Goal: Task Accomplishment & Management: Complete application form

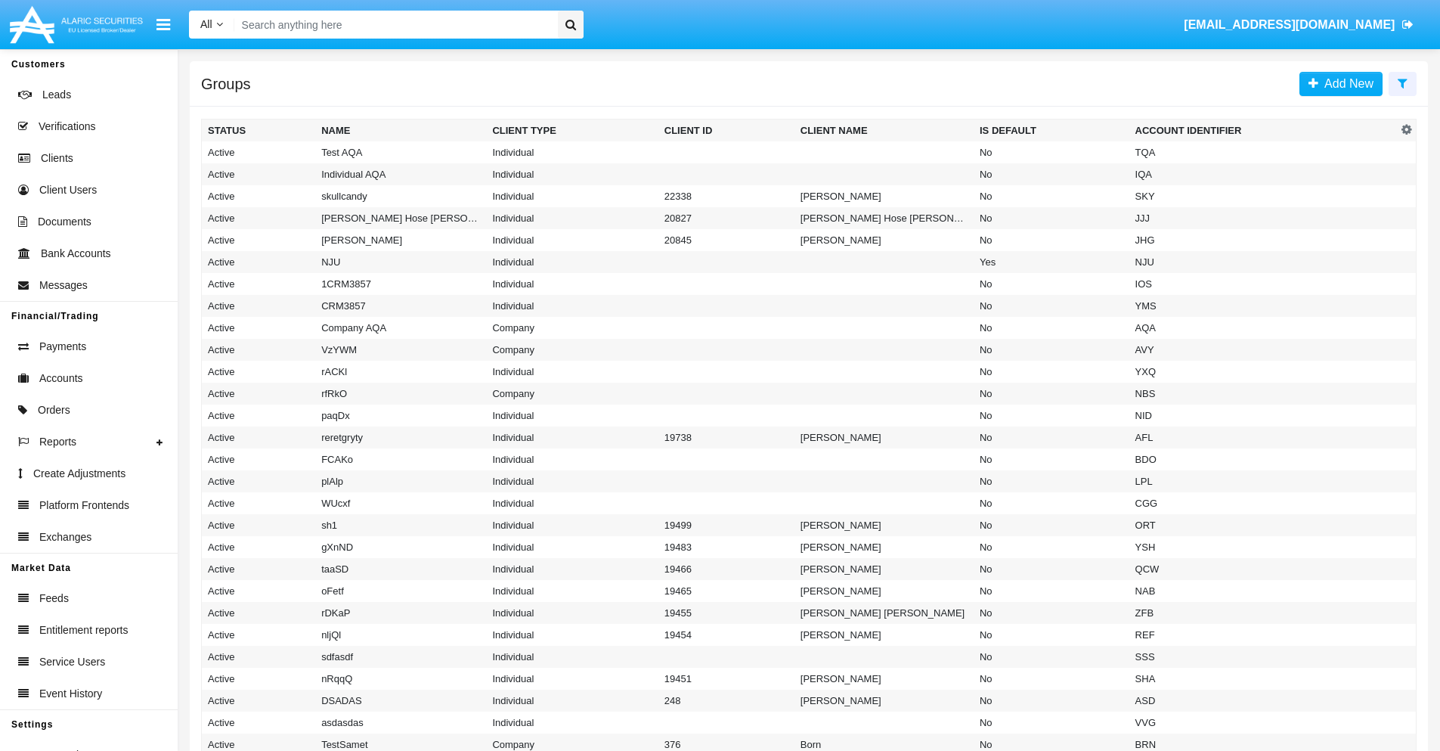
click at [1403, 82] on icon at bounding box center [1403, 83] width 10 height 12
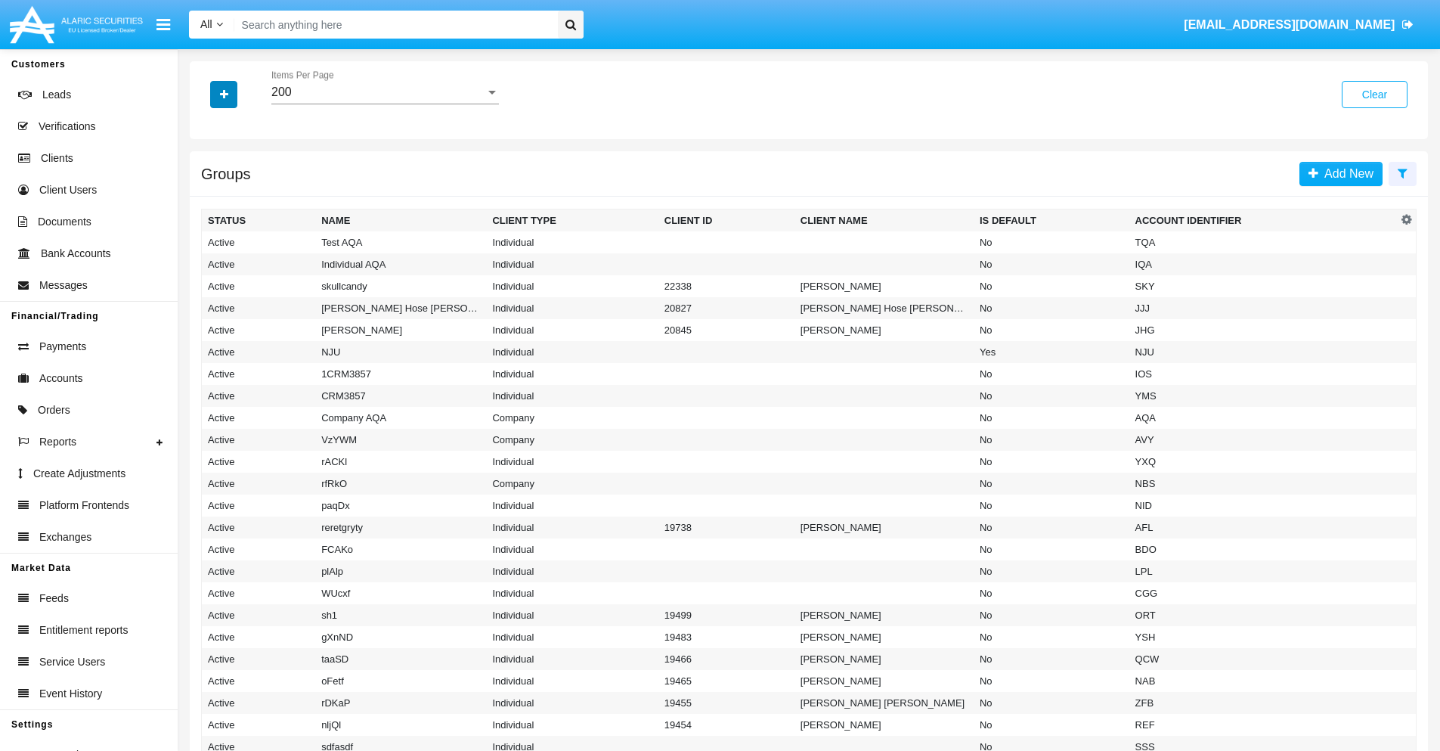
click at [224, 94] on icon "button" at bounding box center [224, 94] width 8 height 11
click at [266, 257] on span "Account Identifier" at bounding box center [267, 257] width 94 height 18
click at [208, 263] on input "Account Identifier" at bounding box center [207, 263] width 1 height 1
checkbox input "true"
click at [224, 94] on icon "button" at bounding box center [224, 94] width 8 height 11
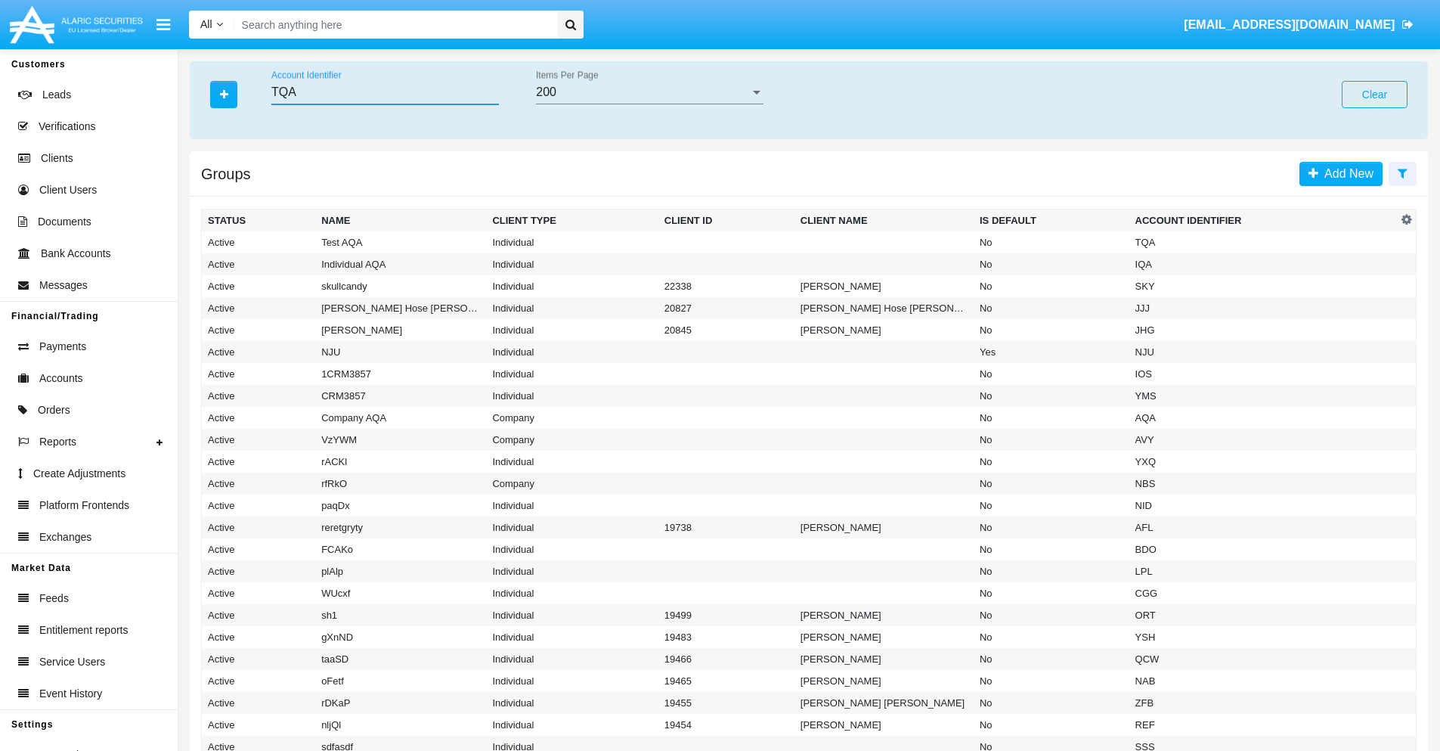
click at [385, 92] on input "TQA" at bounding box center [385, 92] width 228 height 14
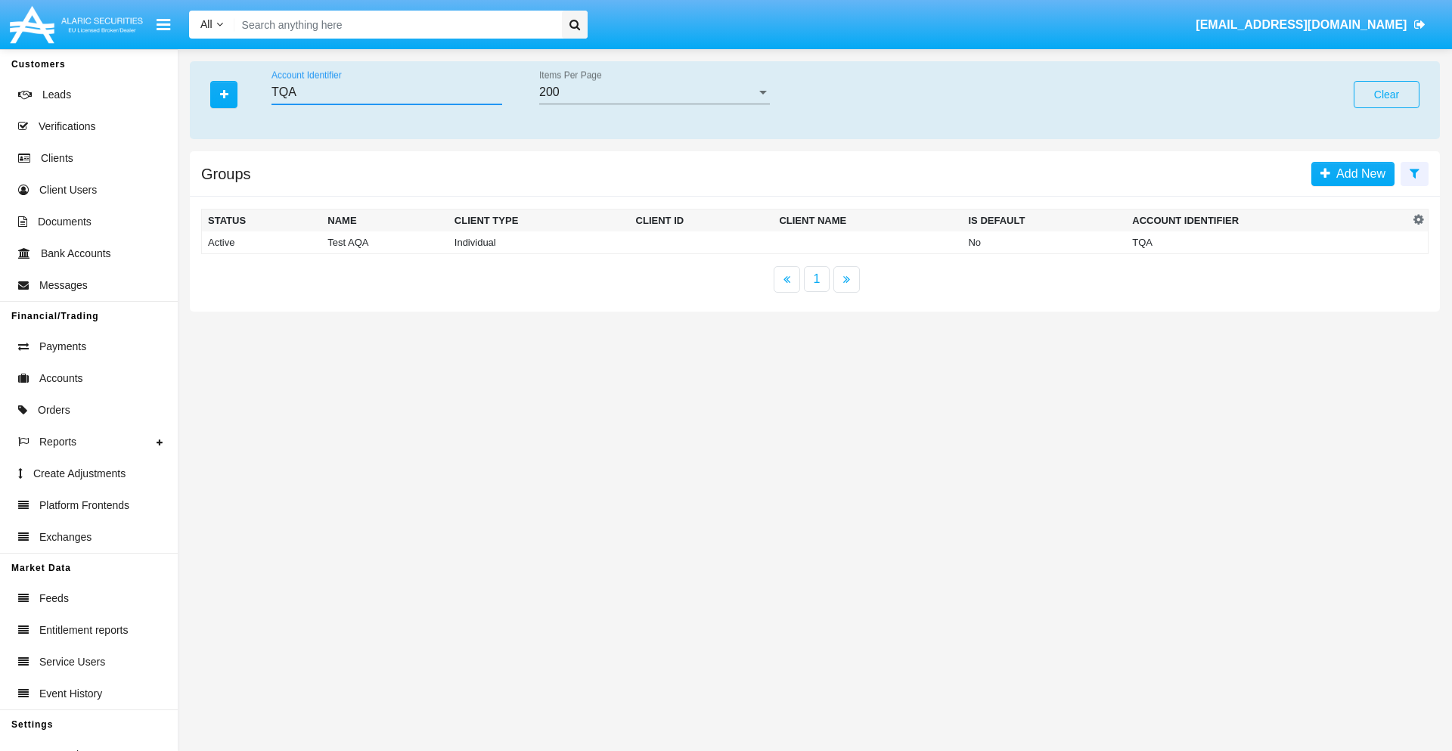
type input "TQA"
click at [1267, 242] on td "TQA" at bounding box center [1267, 242] width 283 height 23
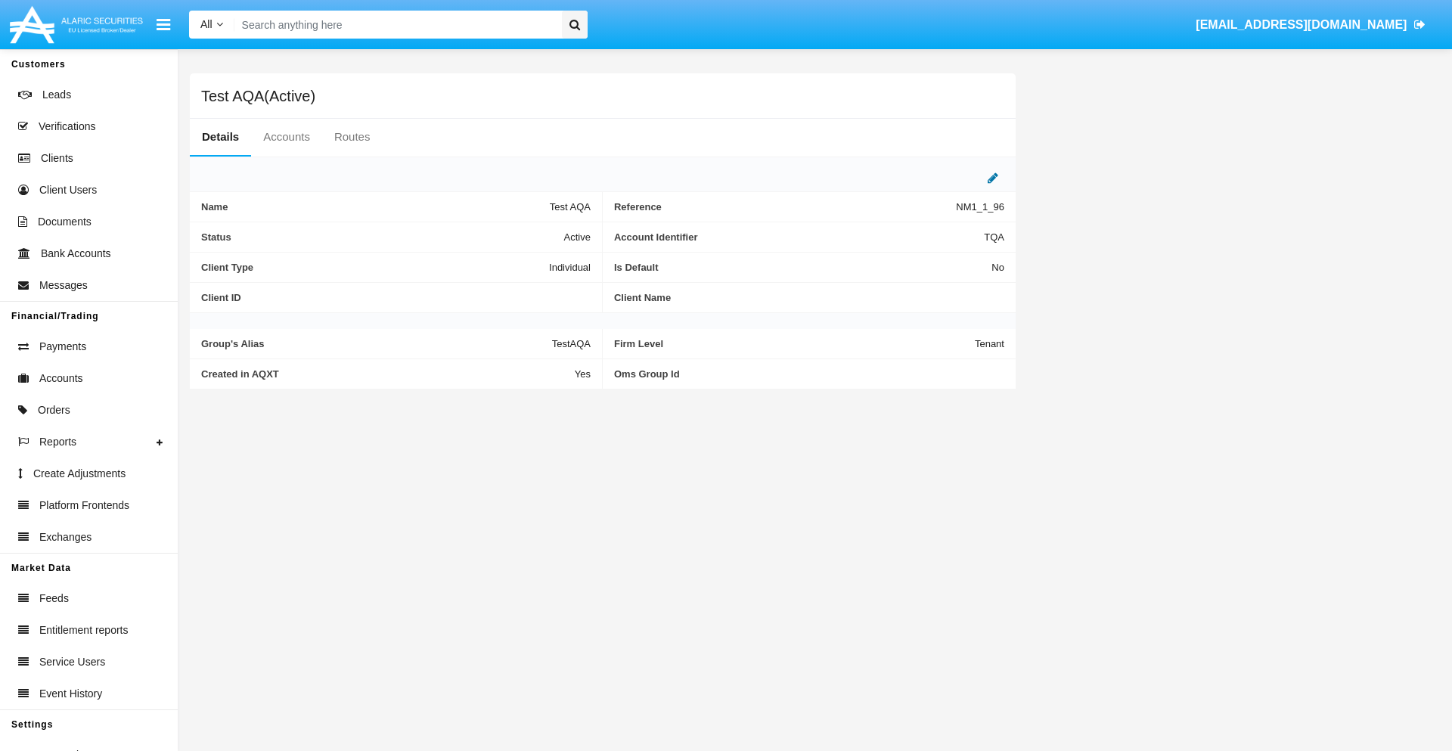
click at [993, 178] on icon at bounding box center [992, 178] width 11 height 12
click at [522, 233] on div "Active" at bounding box center [515, 233] width 122 height 13
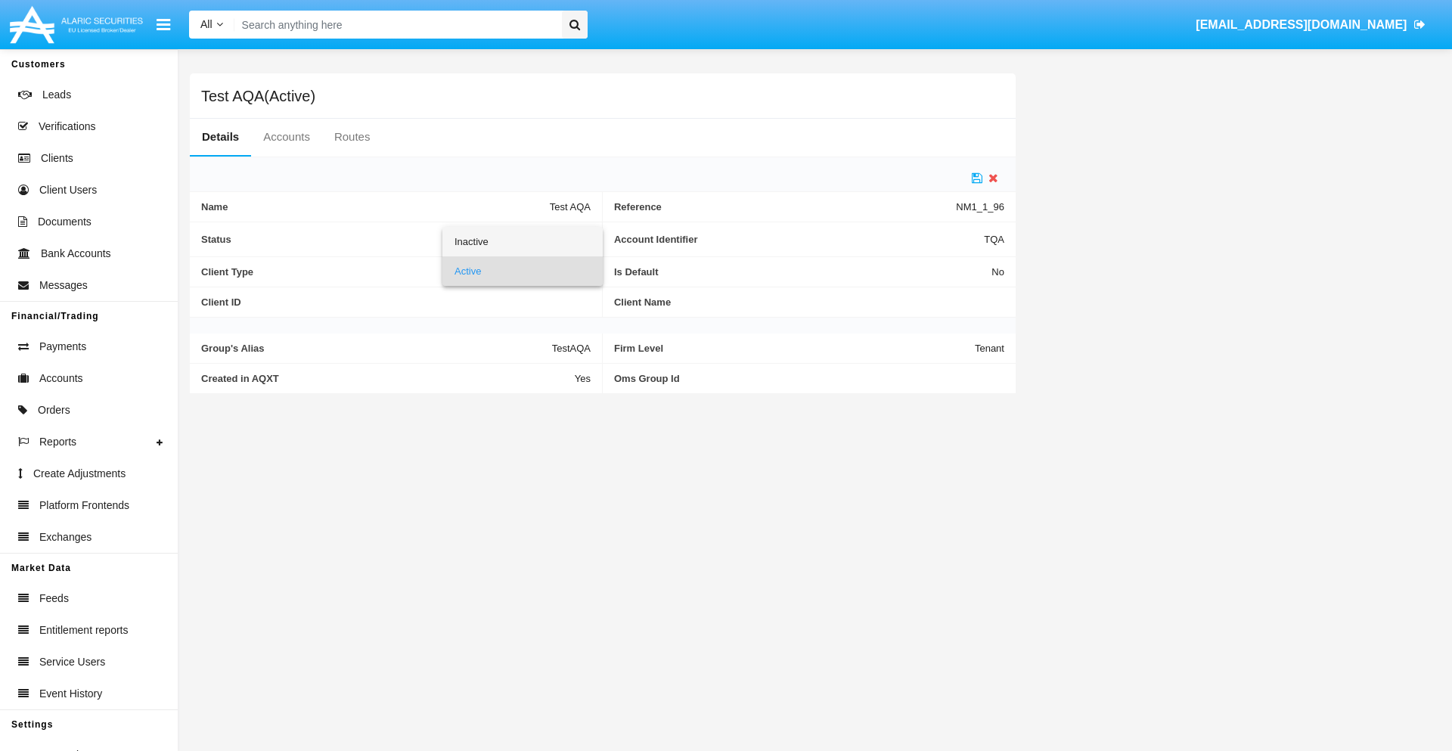
click at [522, 241] on span "Inactive" at bounding box center [522, 241] width 136 height 29
click at [977, 178] on icon at bounding box center [977, 178] width 11 height 12
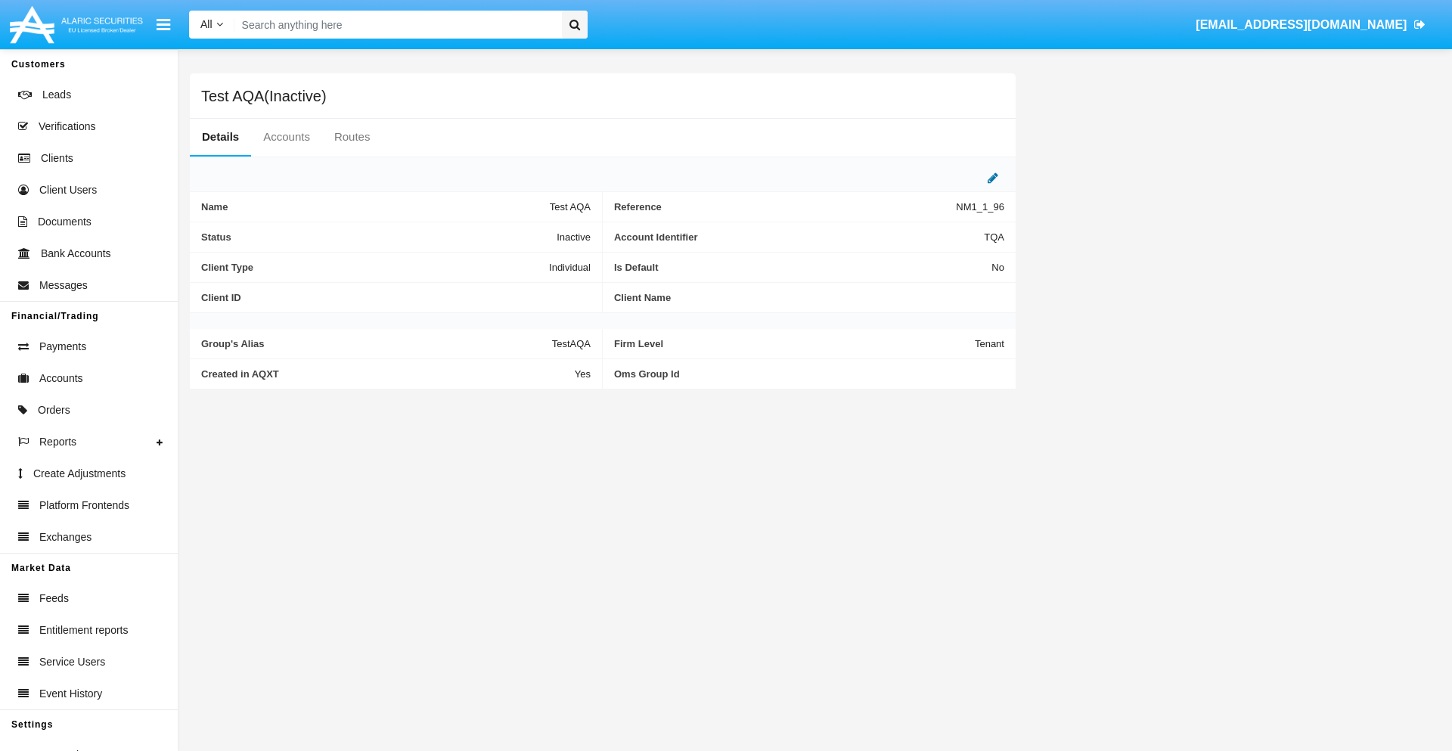
click at [993, 178] on icon at bounding box center [992, 178] width 11 height 12
click at [522, 233] on div "Inactive" at bounding box center [515, 233] width 122 height 13
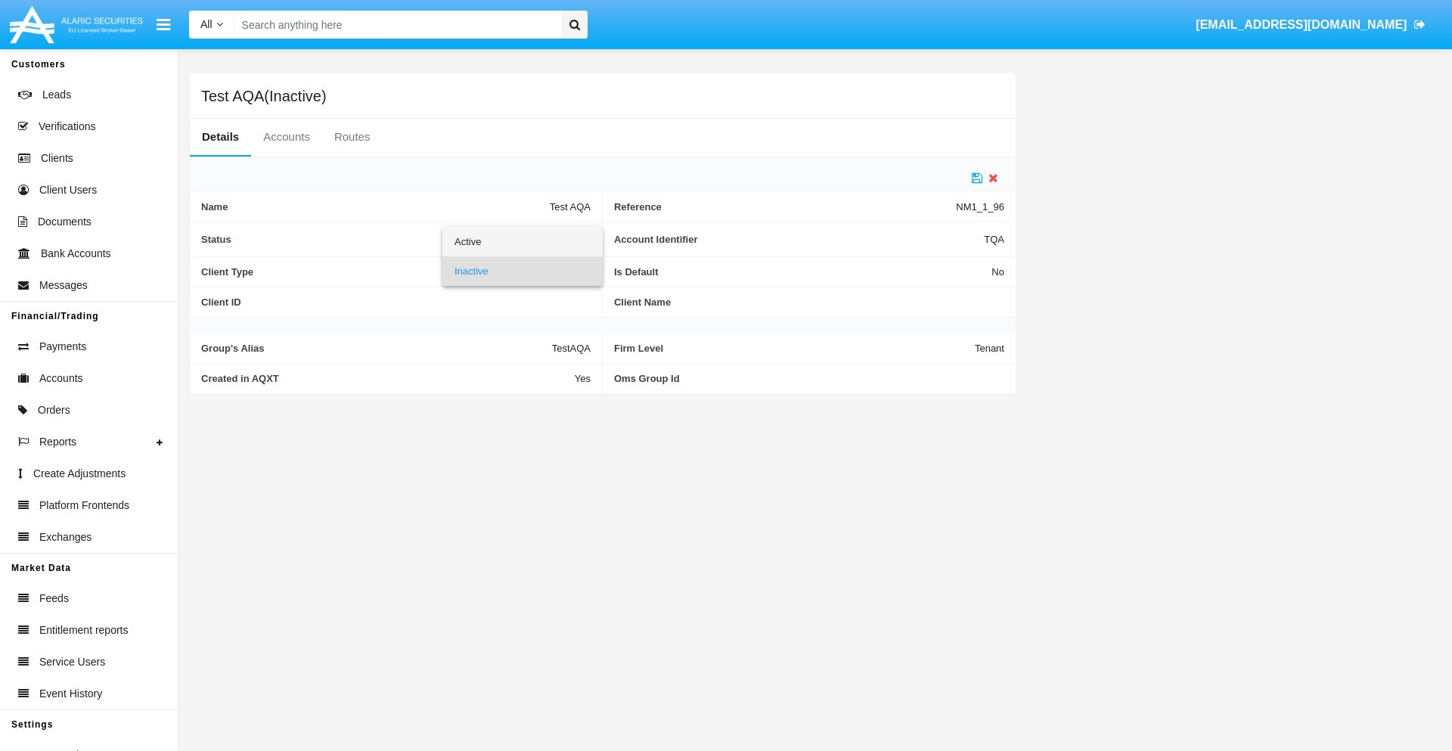
click at [522, 241] on span "Active" at bounding box center [522, 241] width 136 height 29
click at [977, 178] on icon at bounding box center [977, 178] width 11 height 12
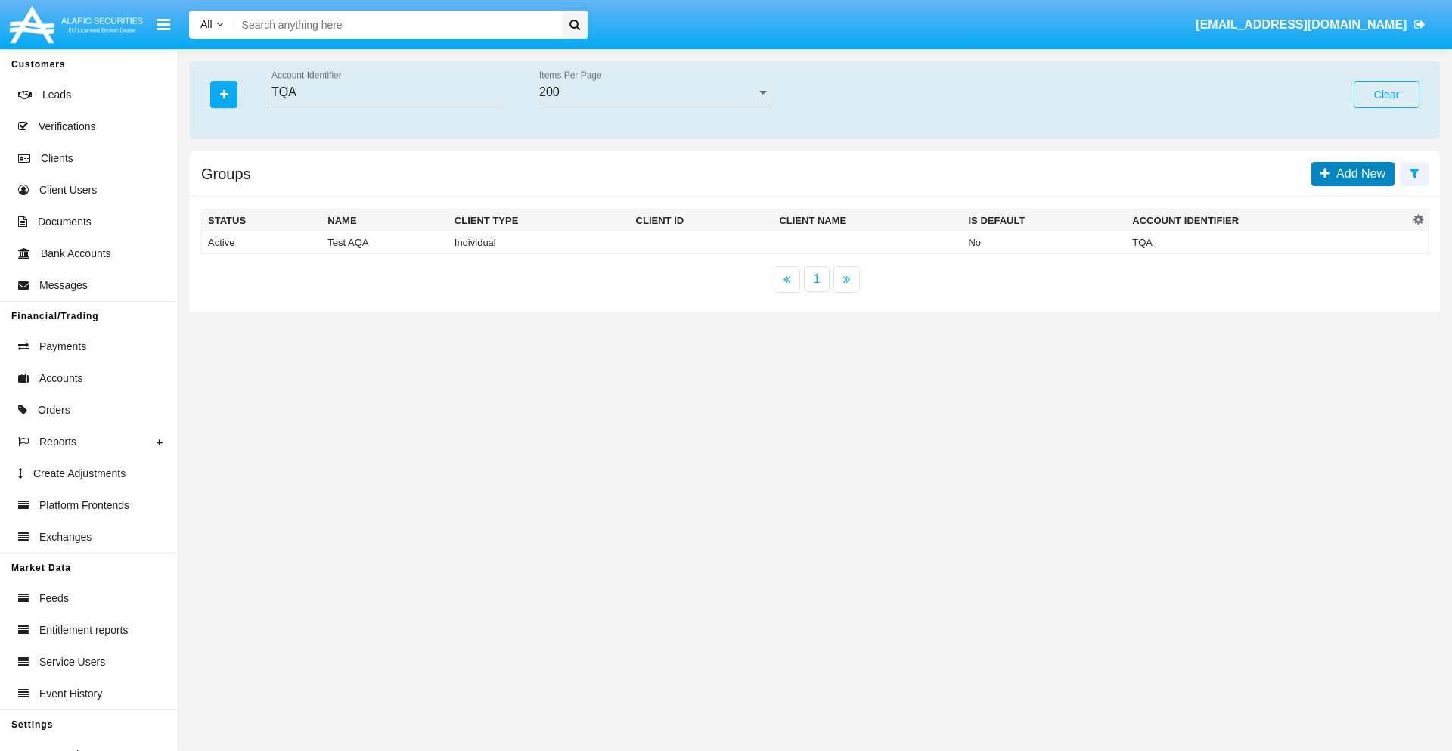
click at [1357, 173] on span "Add New" at bounding box center [1357, 173] width 55 height 13
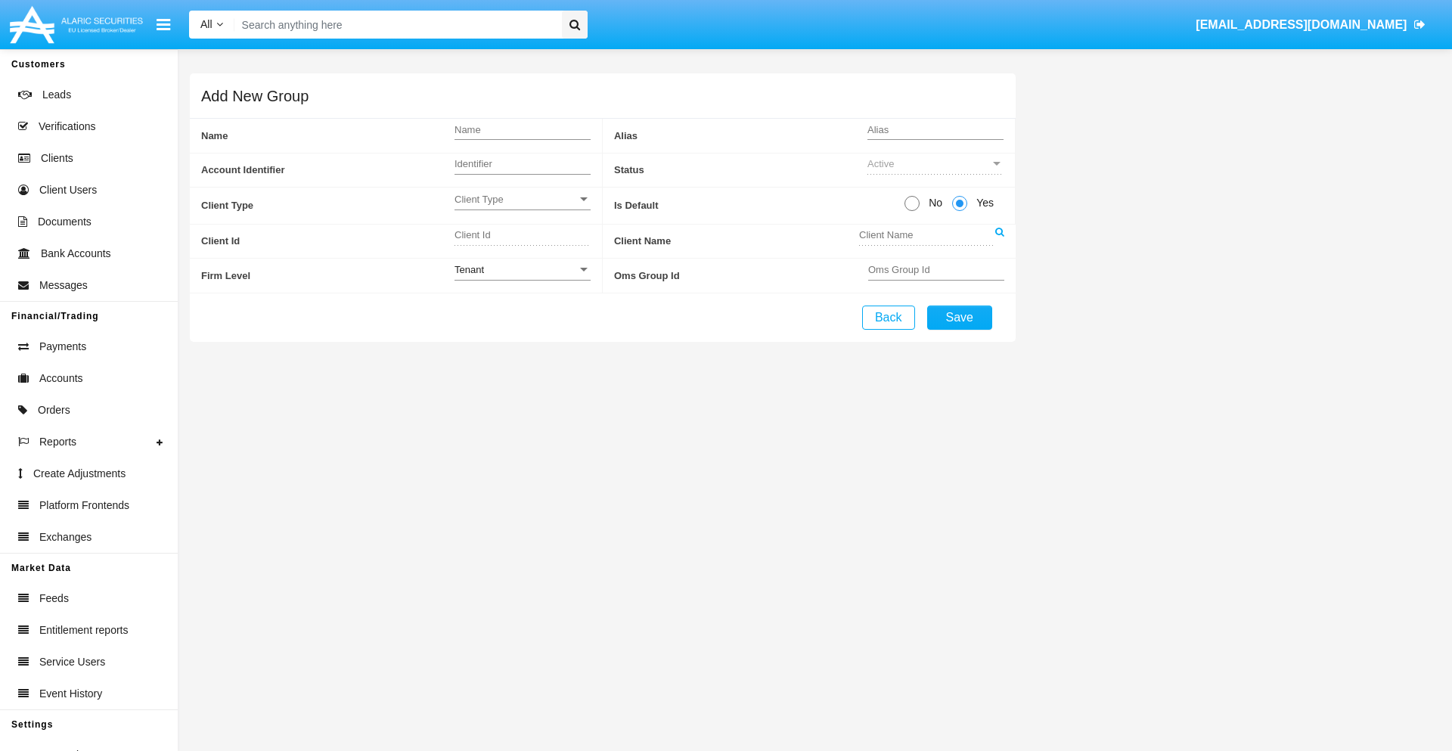
click at [522, 199] on span "Client Type" at bounding box center [515, 199] width 122 height 13
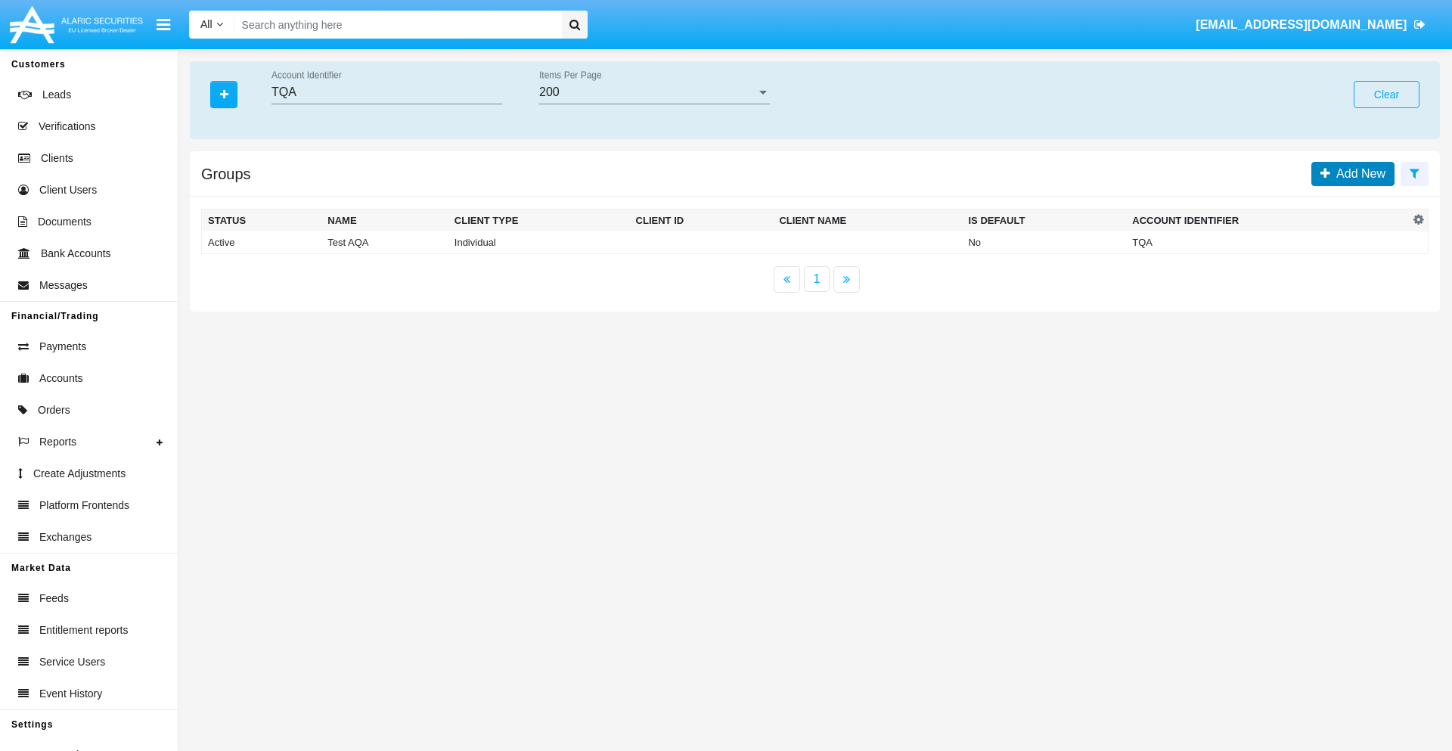
click at [1357, 173] on span "Add New" at bounding box center [1357, 173] width 55 height 13
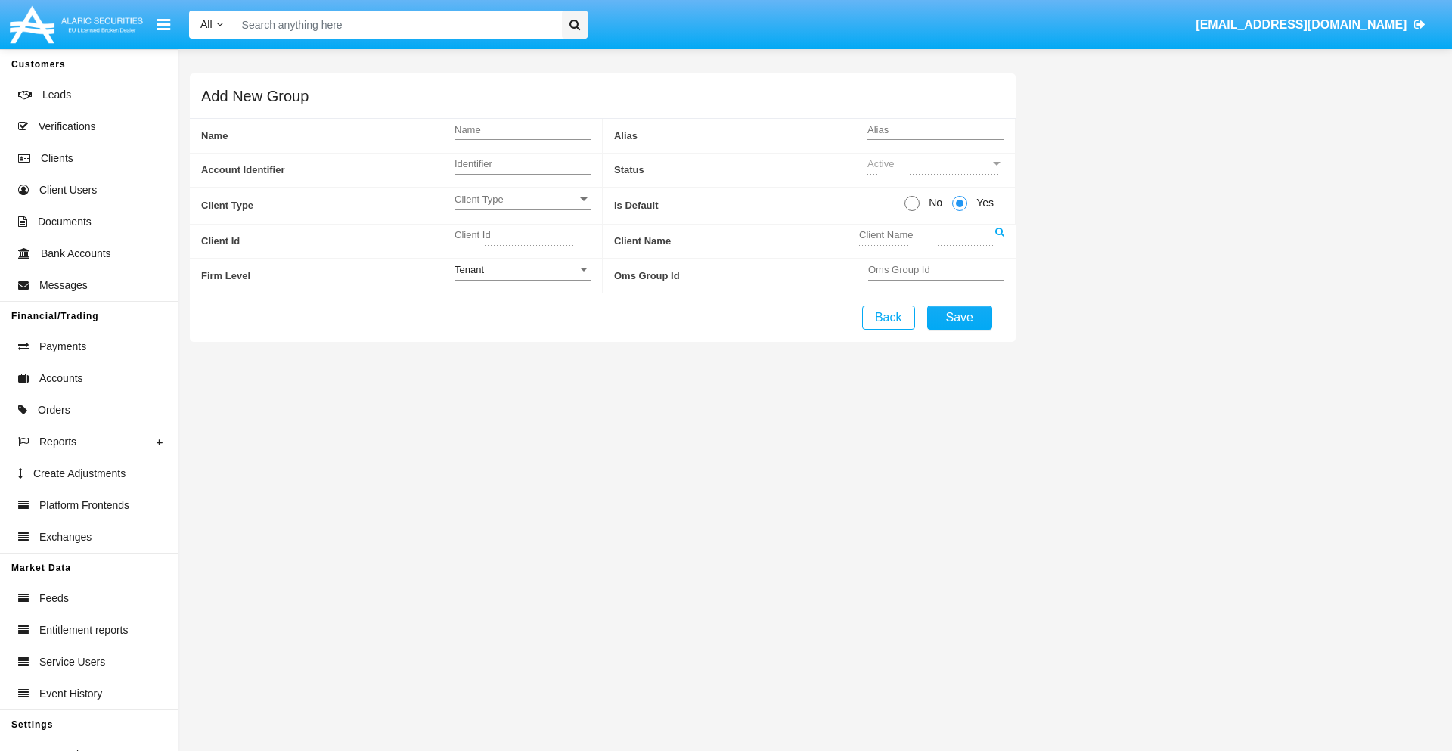
click at [932, 203] on span "No" at bounding box center [932, 203] width 26 height 16
click at [912, 211] on input "No" at bounding box center [911, 211] width 1 height 1
radio input "true"
click at [522, 269] on div "Tenant" at bounding box center [515, 269] width 122 height 13
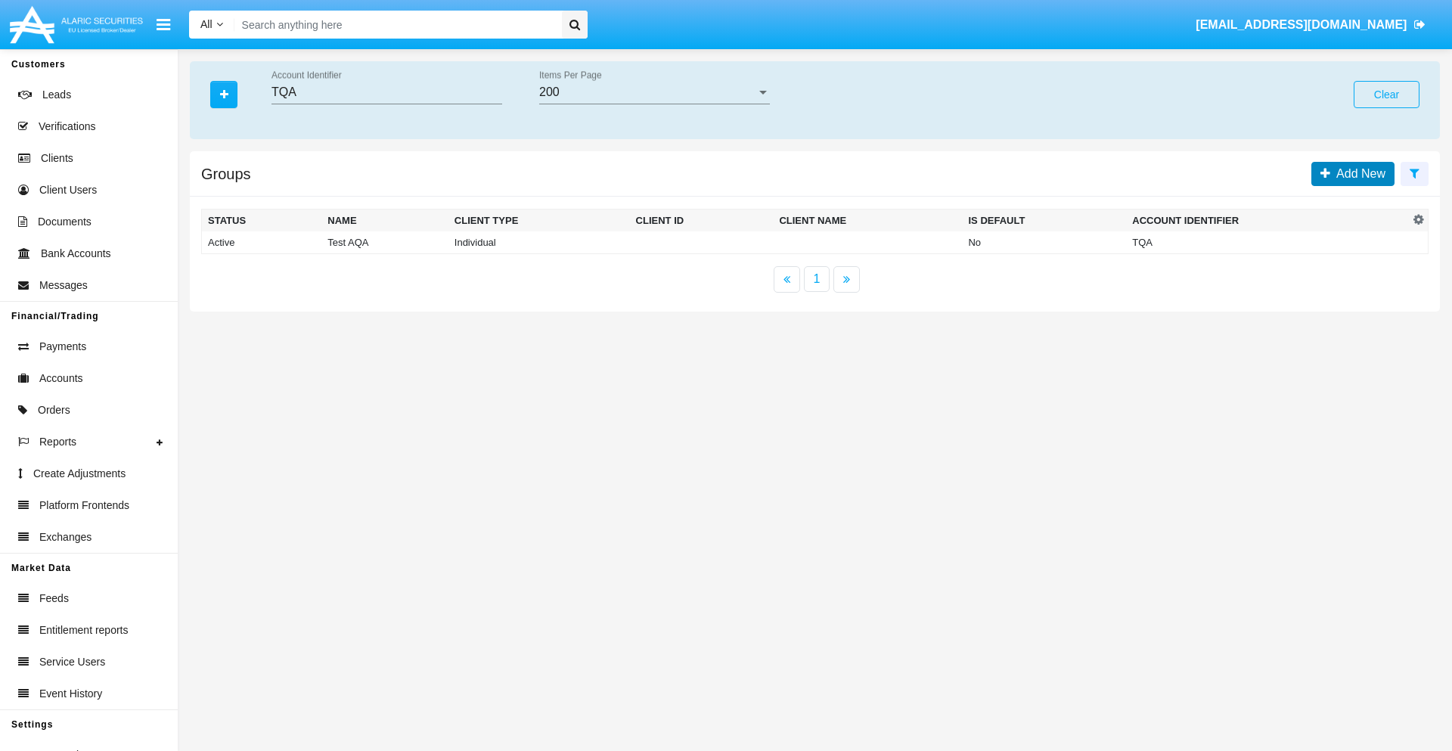
click at [1357, 173] on span "Add New" at bounding box center [1357, 173] width 55 height 13
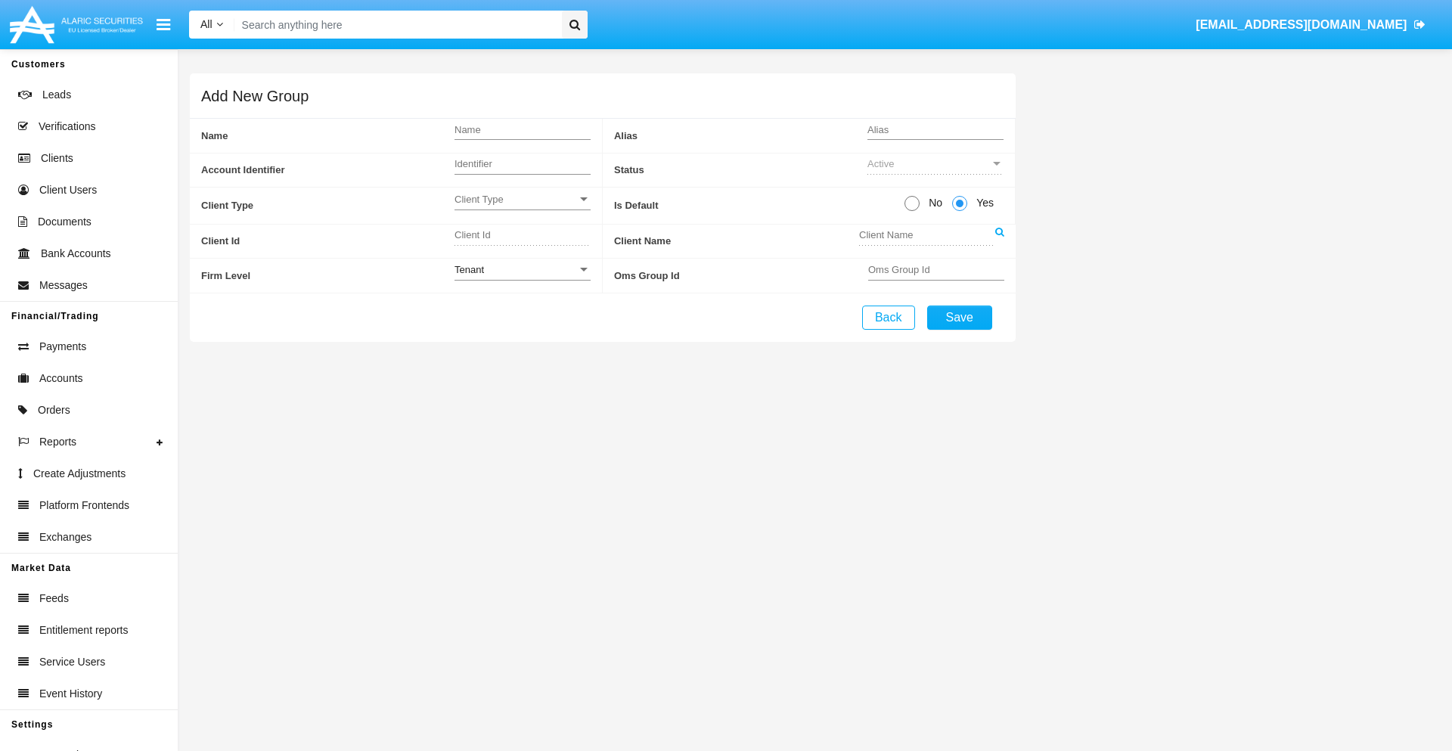
click at [932, 203] on span "No" at bounding box center [932, 203] width 26 height 16
click at [912, 211] on input "No" at bounding box center [911, 211] width 1 height 1
radio input "true"
click at [982, 203] on span "Yes" at bounding box center [982, 203] width 30 height 16
click at [959, 211] on input "Yes" at bounding box center [959, 211] width 1 height 1
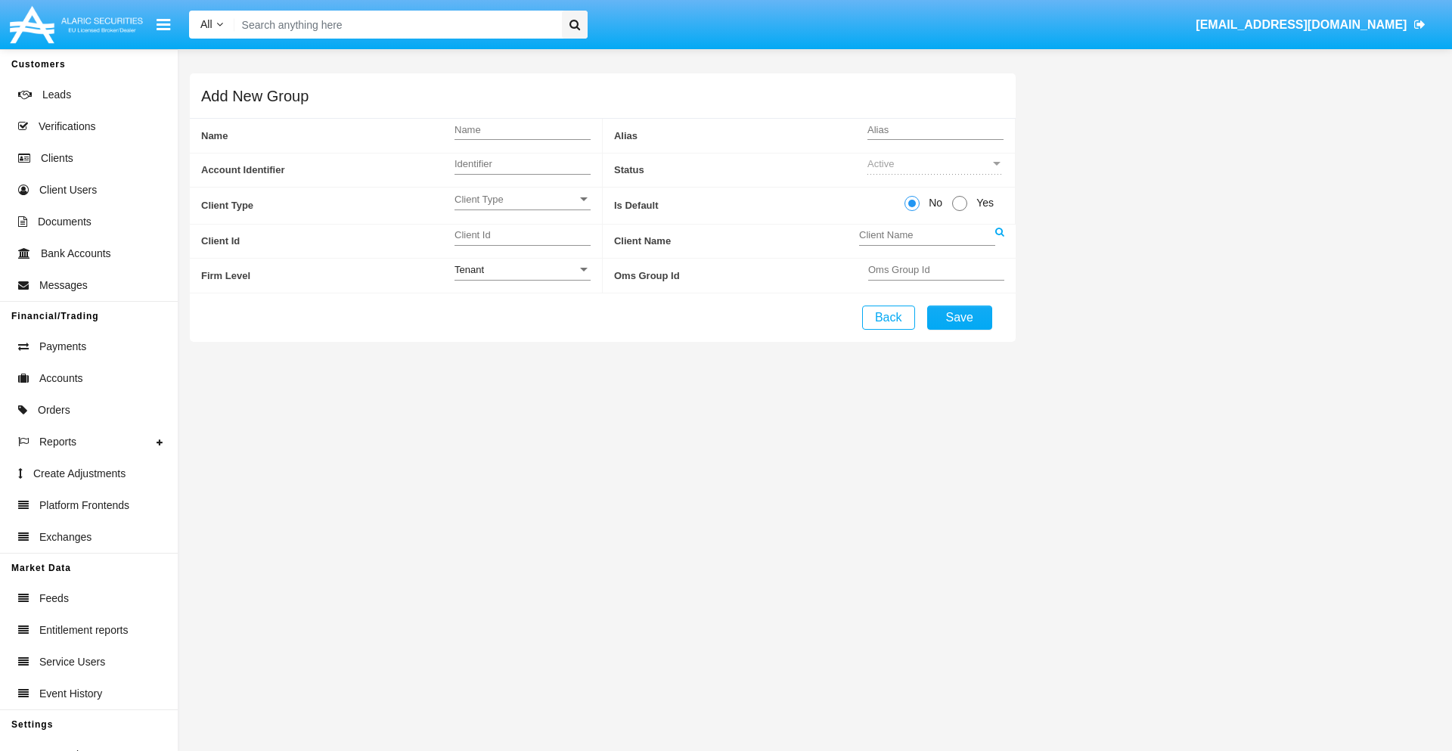
radio input "true"
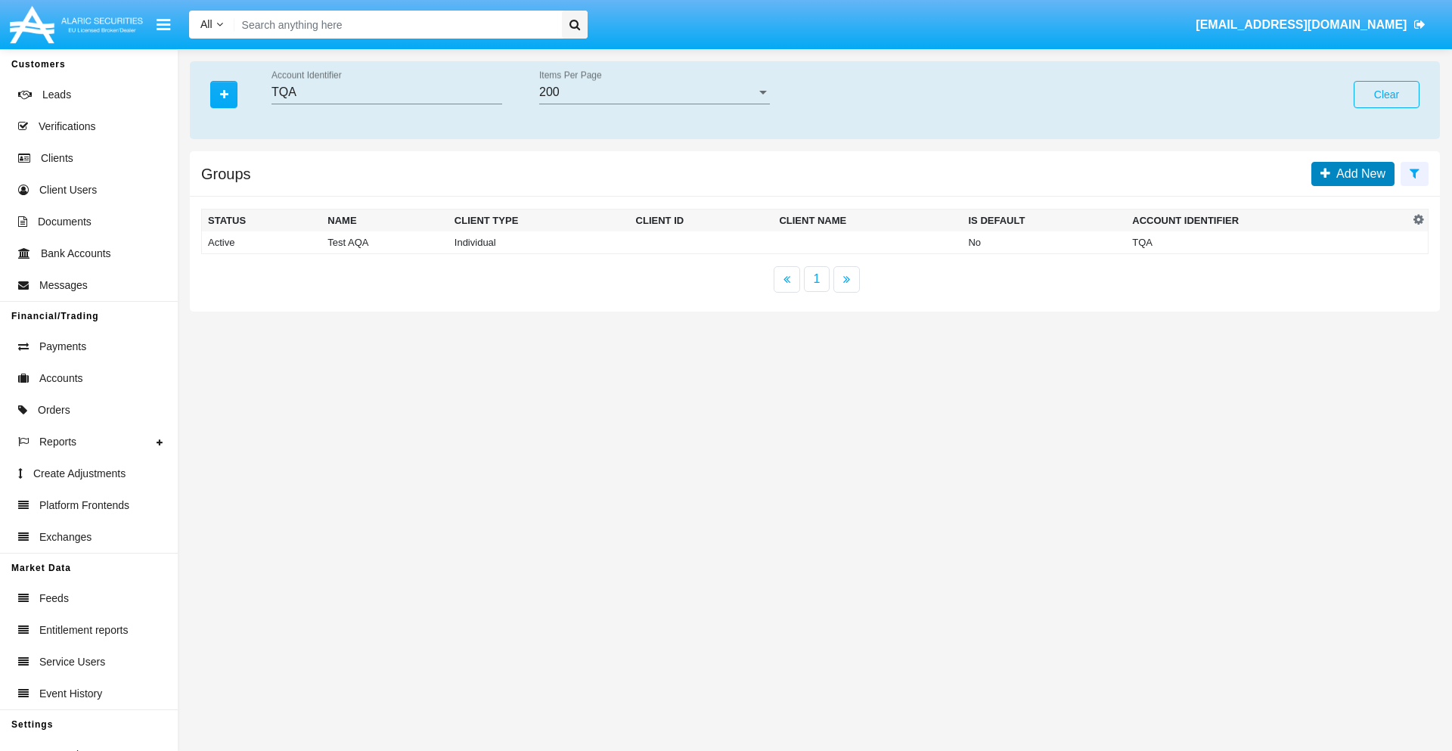
click at [1357, 173] on span "Add New" at bounding box center [1357, 173] width 55 height 13
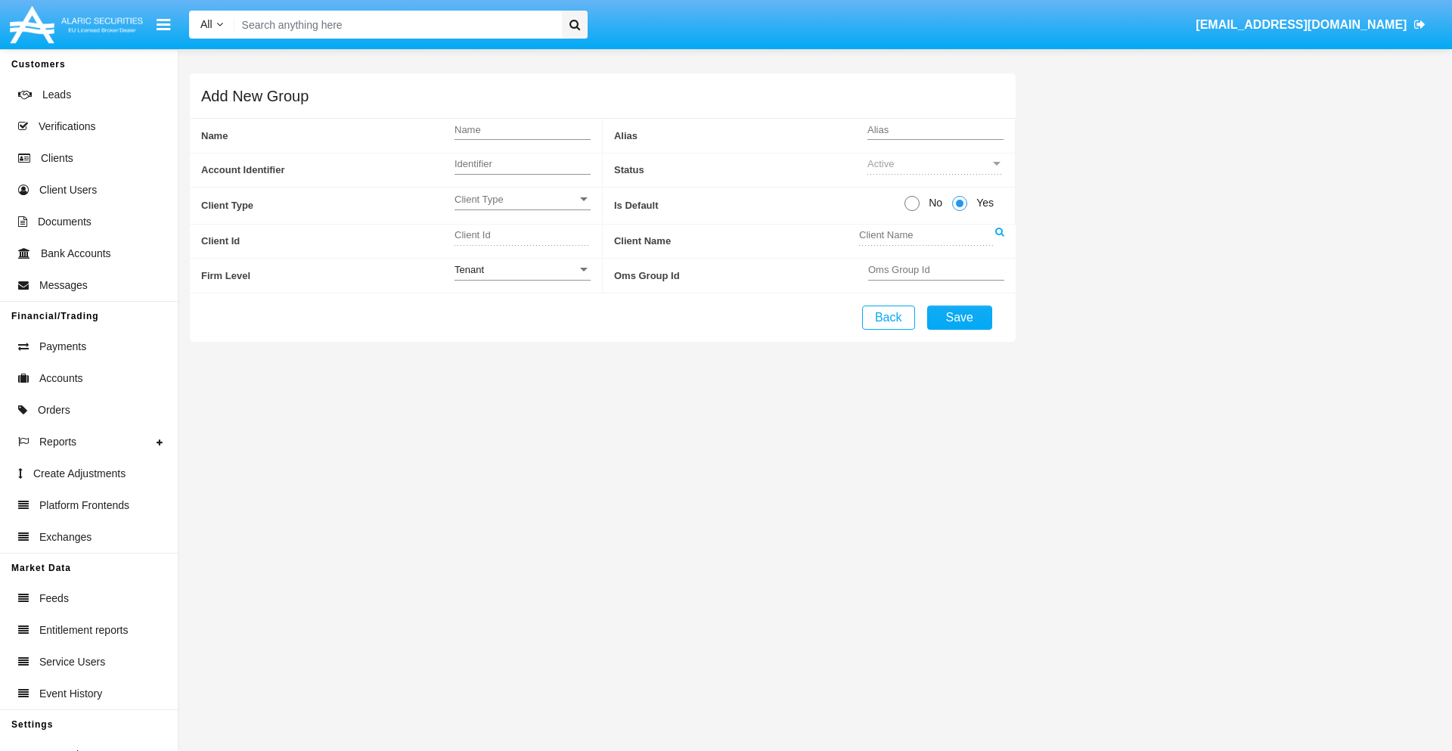
click at [932, 203] on span "No" at bounding box center [932, 203] width 26 height 16
click at [912, 211] on input "No" at bounding box center [911, 211] width 1 height 1
radio input "true"
click at [522, 199] on span "Client Type" at bounding box center [515, 199] width 122 height 13
click at [522, 207] on span "Individual" at bounding box center [522, 207] width 136 height 29
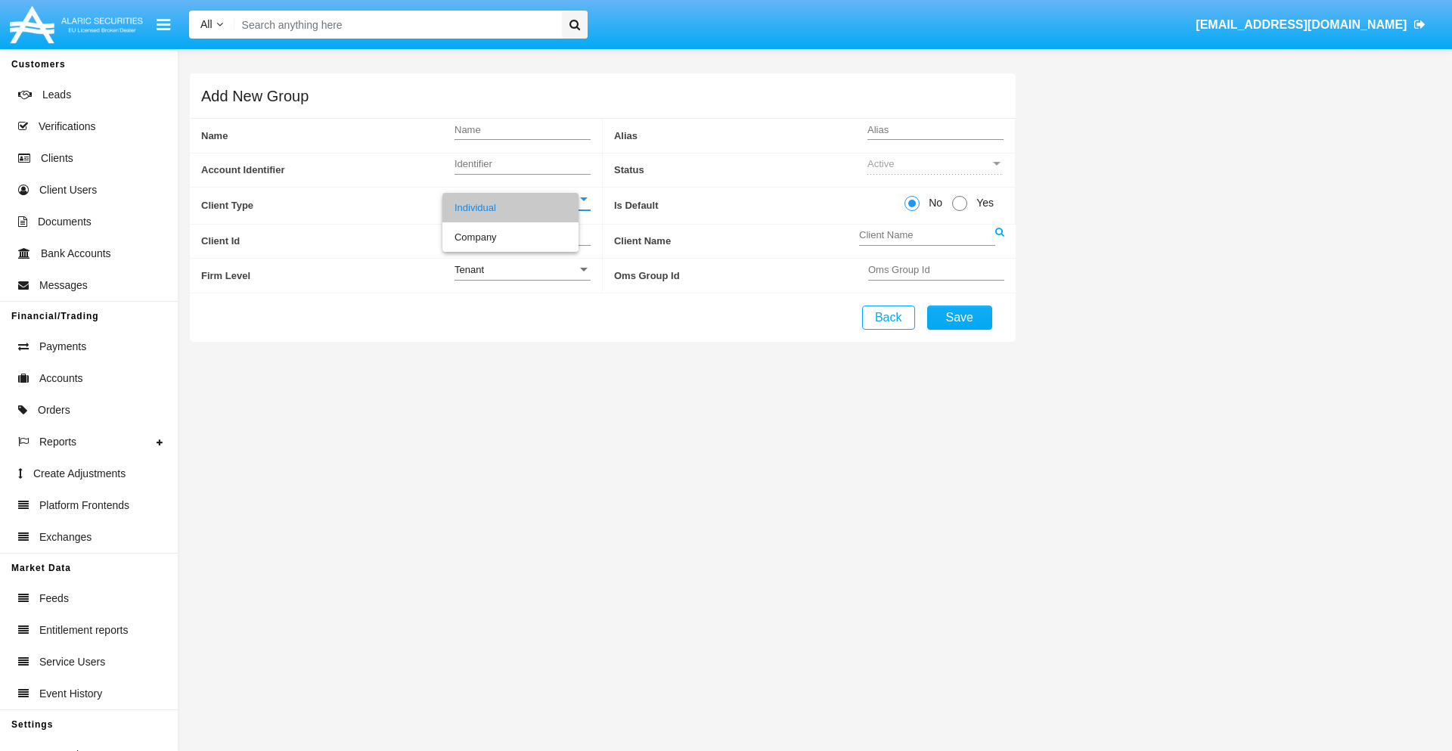
click at [999, 240] on link at bounding box center [999, 242] width 9 height 34
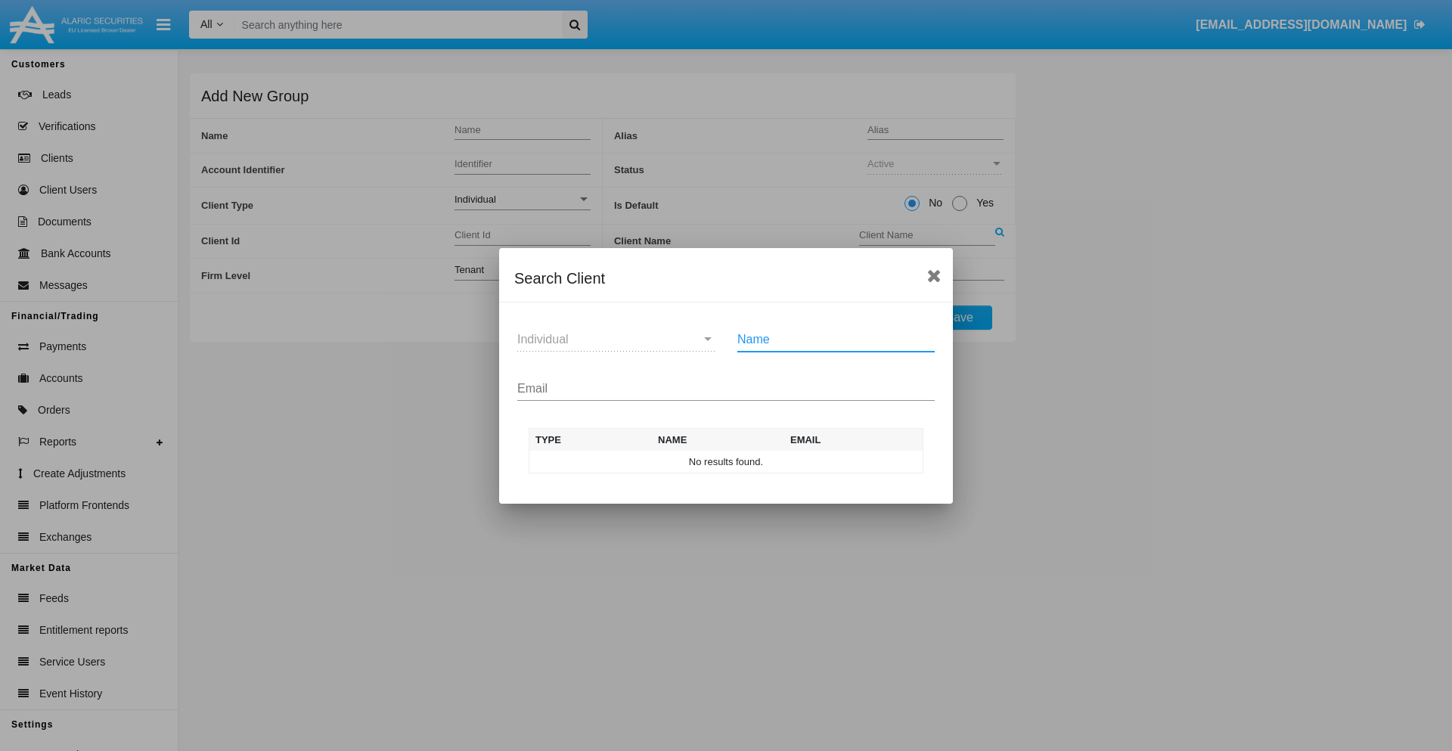
click at [726, 388] on input "Email" at bounding box center [725, 389] width 417 height 14
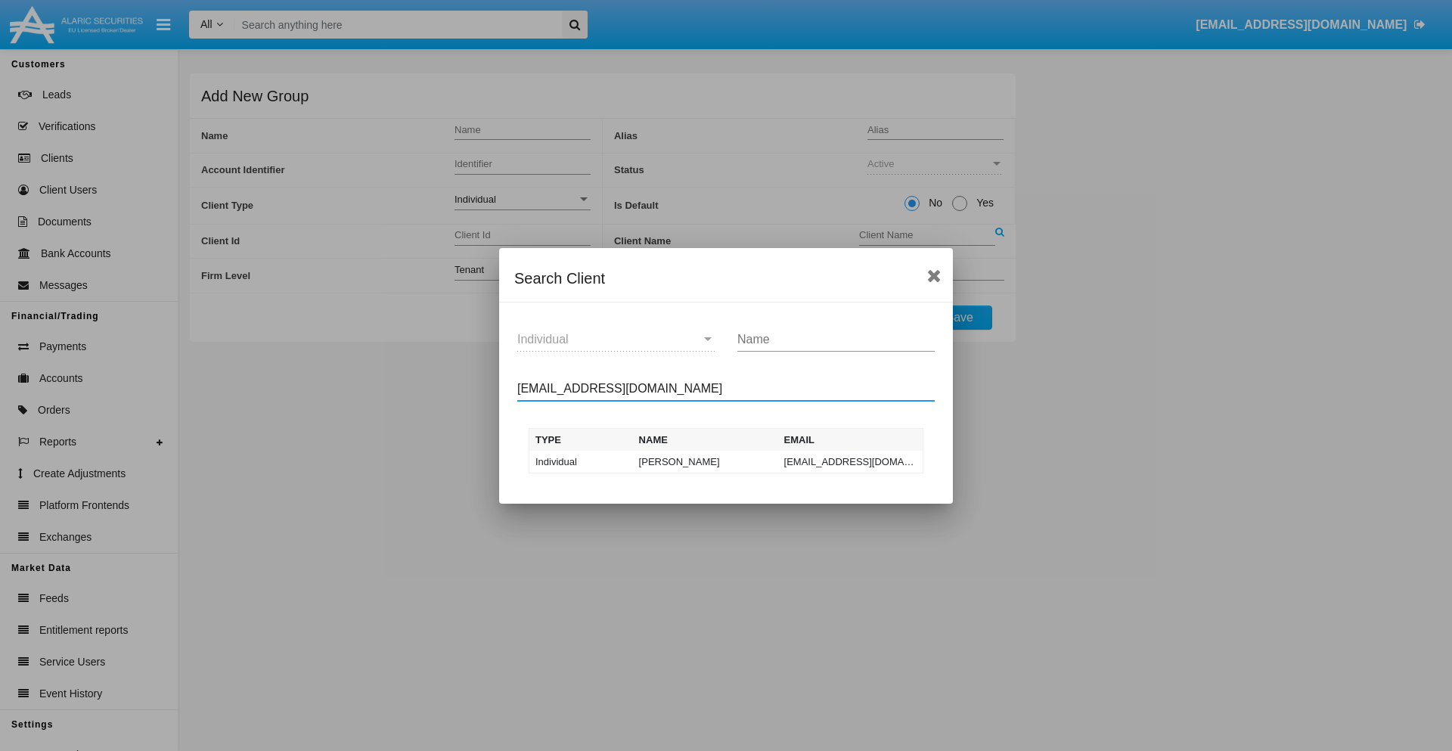
type input "test-user-owl@aqa.com"
